Goal: Complete application form

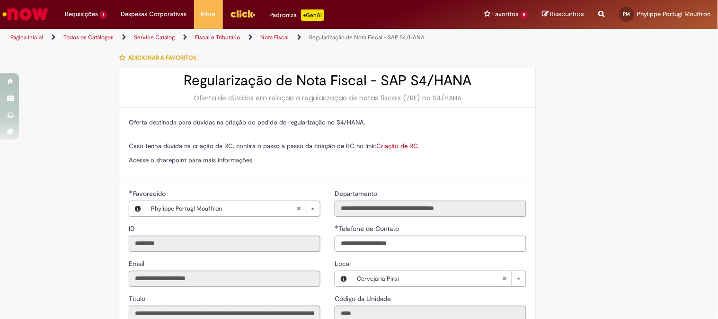
scroll to position [140, 0]
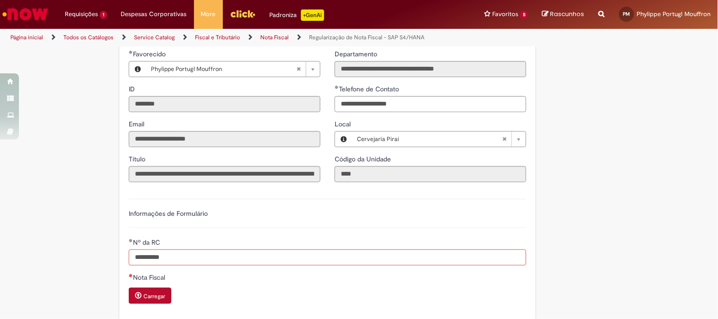
click at [171, 256] on input "**********" at bounding box center [327, 257] width 397 height 16
click at [154, 297] on small "Carregar" at bounding box center [154, 296] width 22 height 8
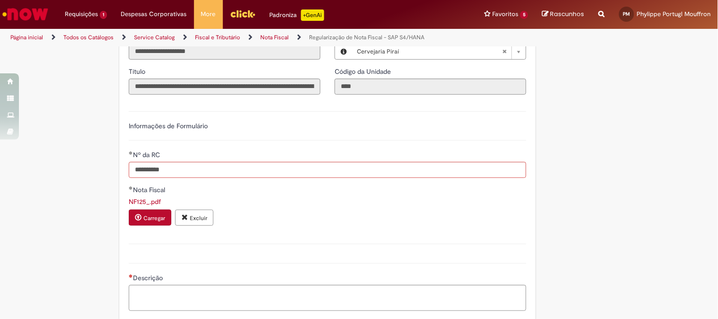
scroll to position [324, 0]
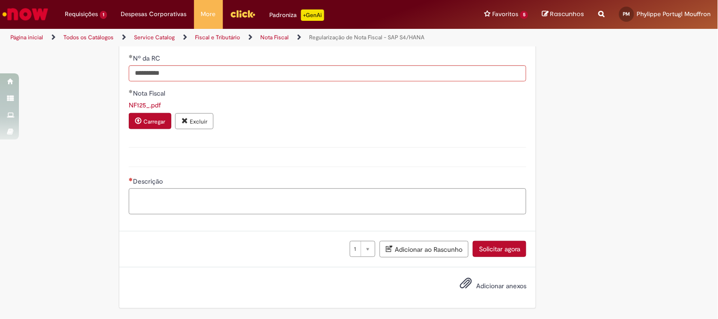
click at [209, 201] on textarea "Descrição" at bounding box center [327, 201] width 397 height 26
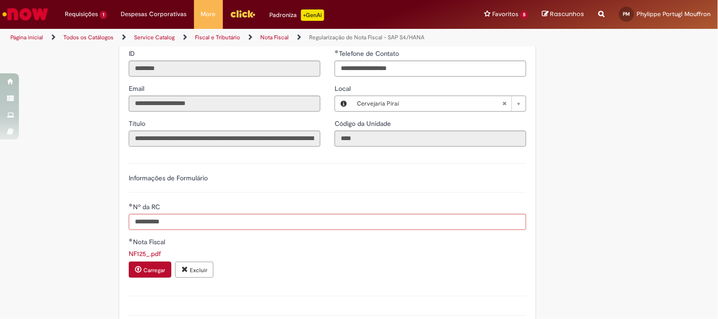
scroll to position [306, 0]
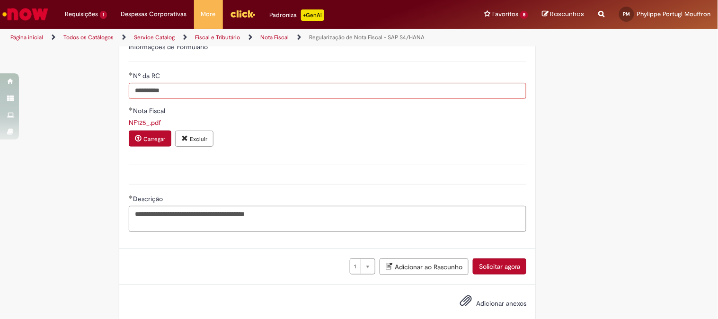
type textarea "**********"
click at [460, 299] on span "Adicionar anexos" at bounding box center [465, 300] width 11 height 11
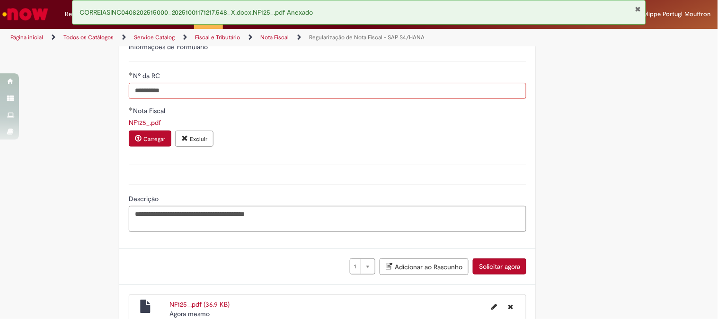
scroll to position [387, 0]
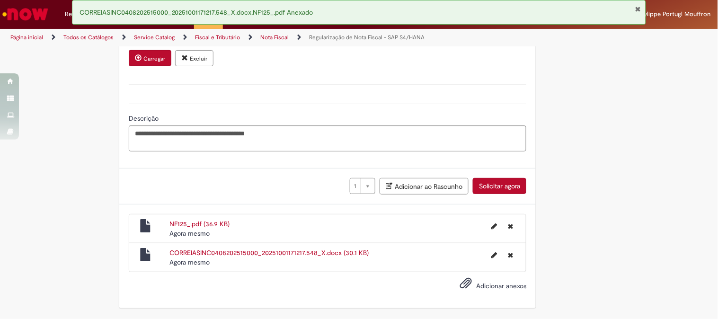
click at [486, 187] on button "Solicitar agora" at bounding box center [499, 186] width 53 height 16
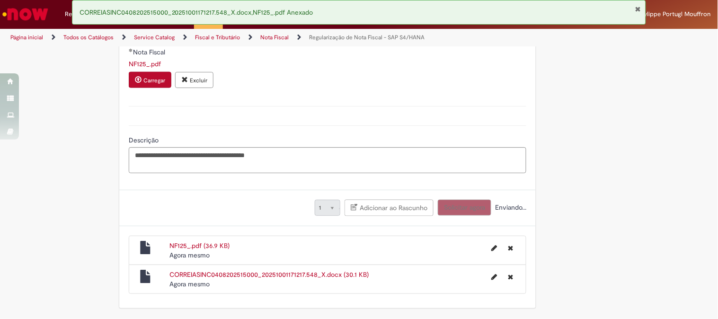
scroll to position [366, 0]
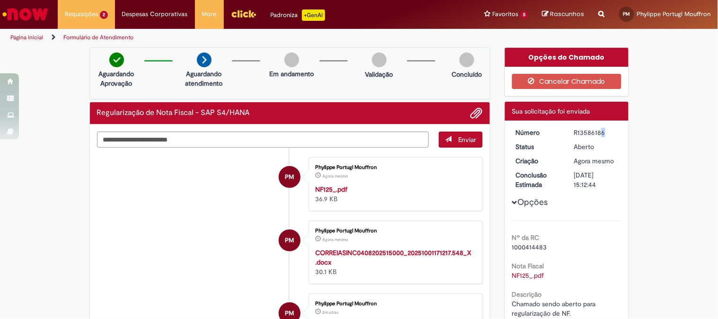
click at [578, 133] on div "R13586186" at bounding box center [596, 132] width 44 height 9
click at [581, 132] on div "R13586186" at bounding box center [596, 132] width 44 height 9
click at [583, 131] on div "R13586186" at bounding box center [596, 132] width 44 height 9
click at [586, 129] on div "R13586186" at bounding box center [596, 132] width 44 height 9
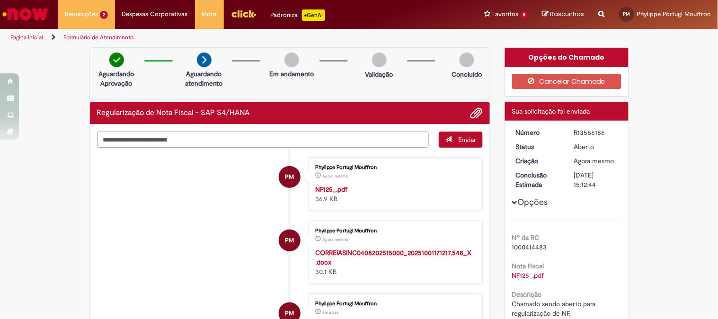
click at [587, 129] on div "R13586186" at bounding box center [596, 132] width 44 height 9
copy div "R13586186"
click at [450, 102] on div "Regularização de Nota Fiscal - SAP S4/HANA" at bounding box center [290, 113] width 400 height 22
